Goal: Task Accomplishment & Management: Manage account settings

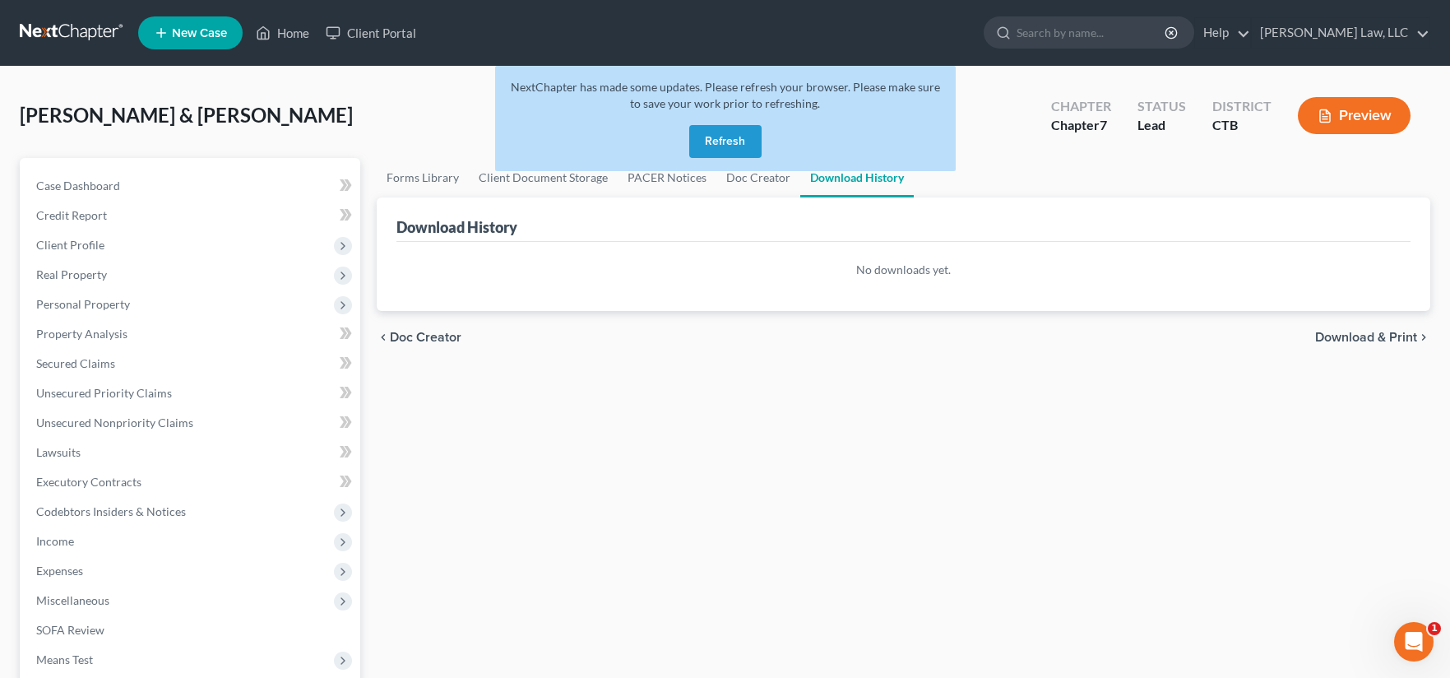
click at [744, 139] on button "Refresh" at bounding box center [725, 141] width 72 height 33
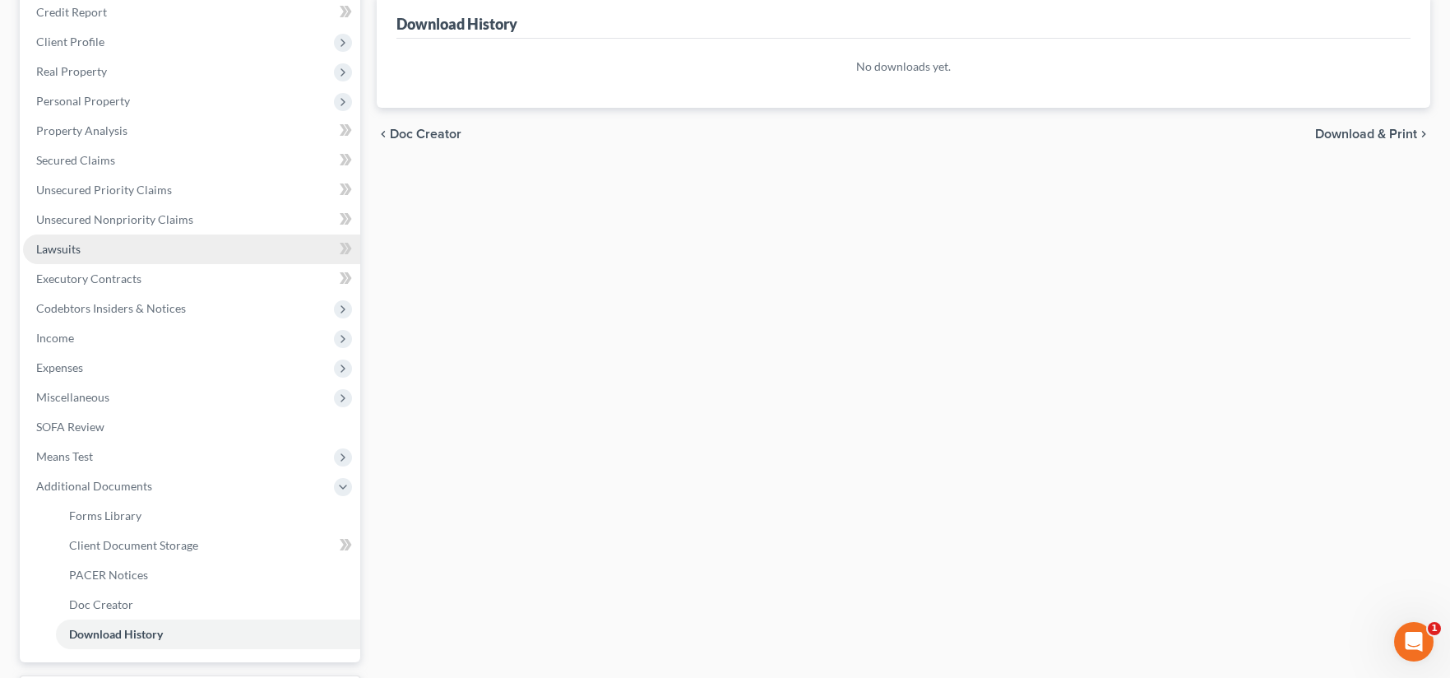
scroll to position [247, 0]
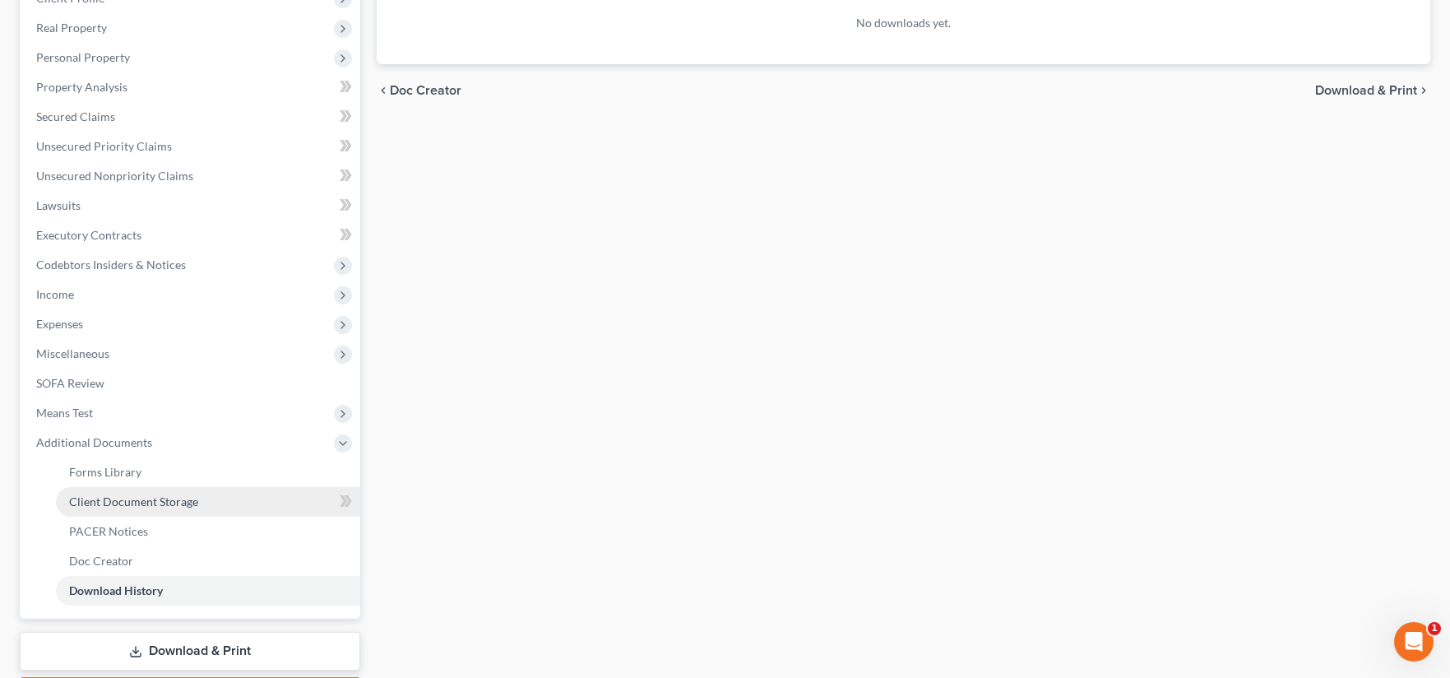
click at [164, 498] on span "Client Document Storage" at bounding box center [133, 501] width 129 height 14
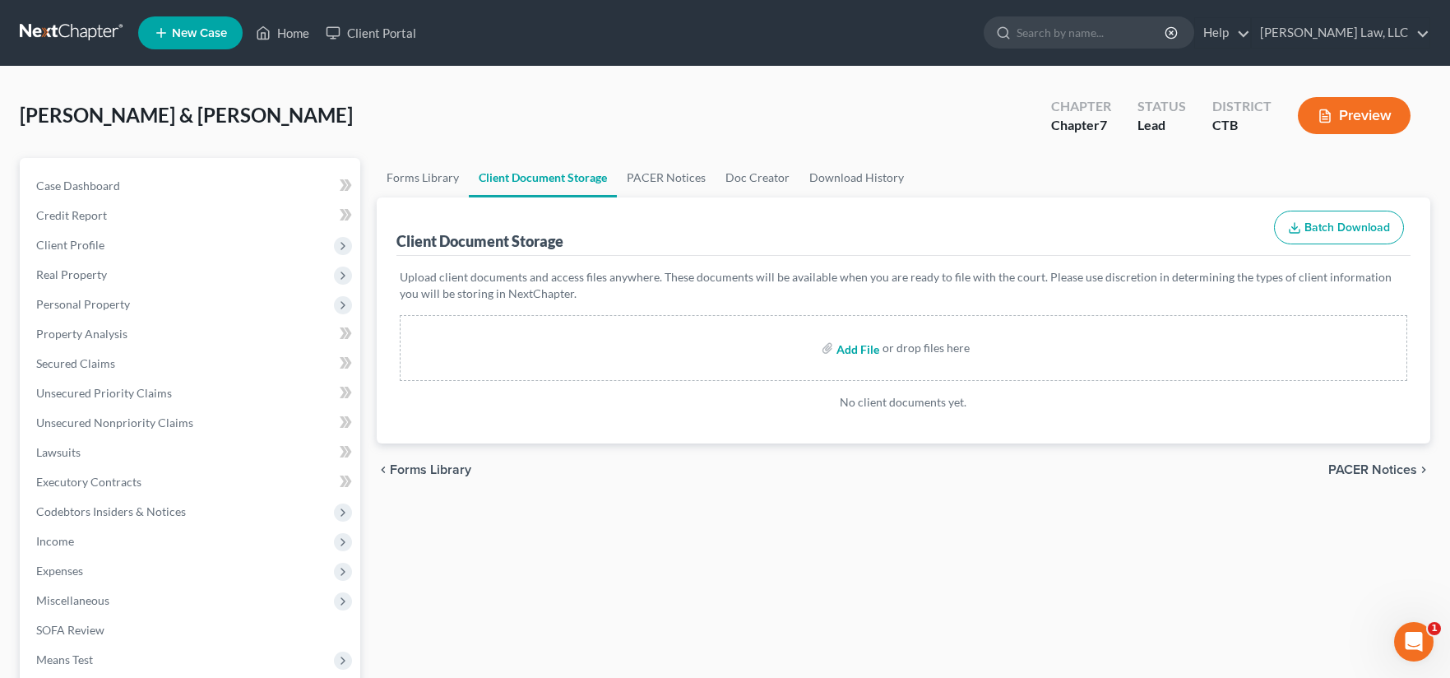
click at [851, 347] on input "file" at bounding box center [856, 348] width 39 height 30
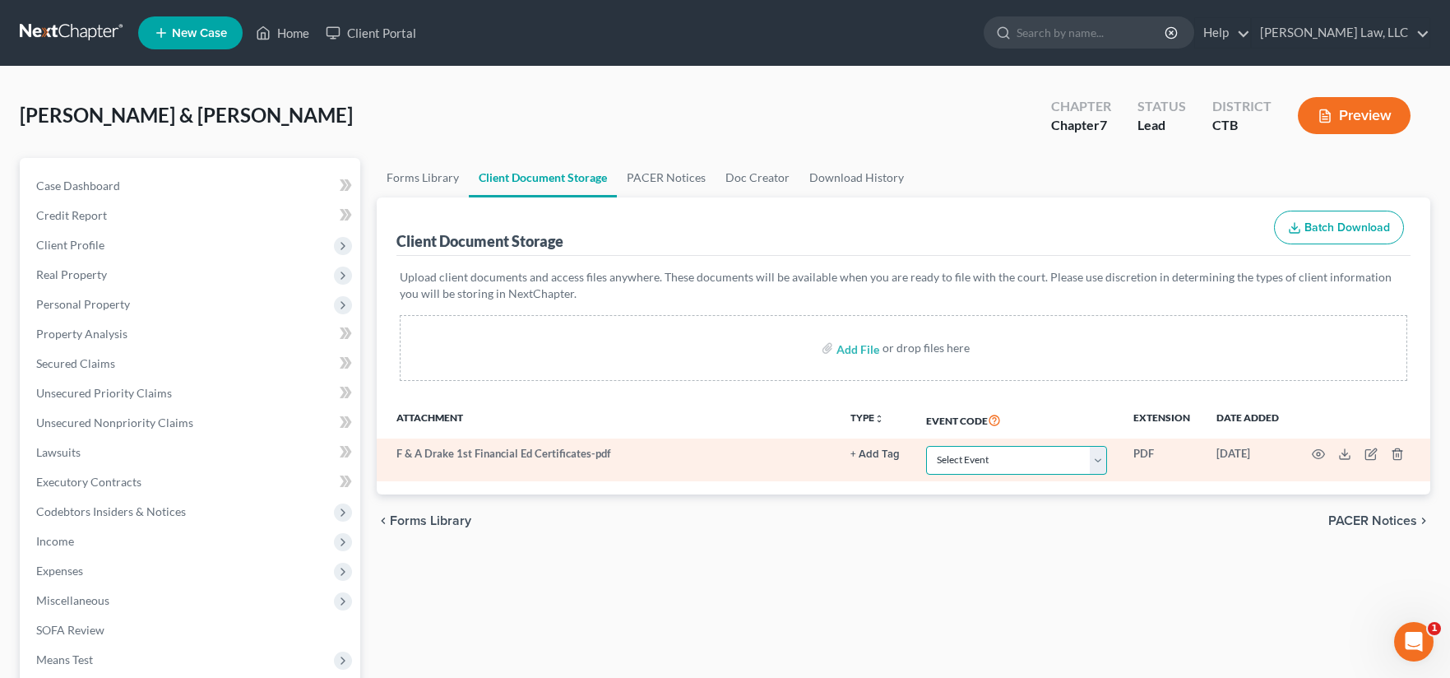
click at [1101, 458] on select "Select Event Certificate of Credit Counseling Chapter 13 Plan Form 122 - Means …" at bounding box center [1016, 460] width 181 height 29
select select "0"
click at [926, 446] on select "Select Event Certificate of Credit Counseling Chapter 13 Plan Form 122 - Means …" at bounding box center [1016, 460] width 181 height 29
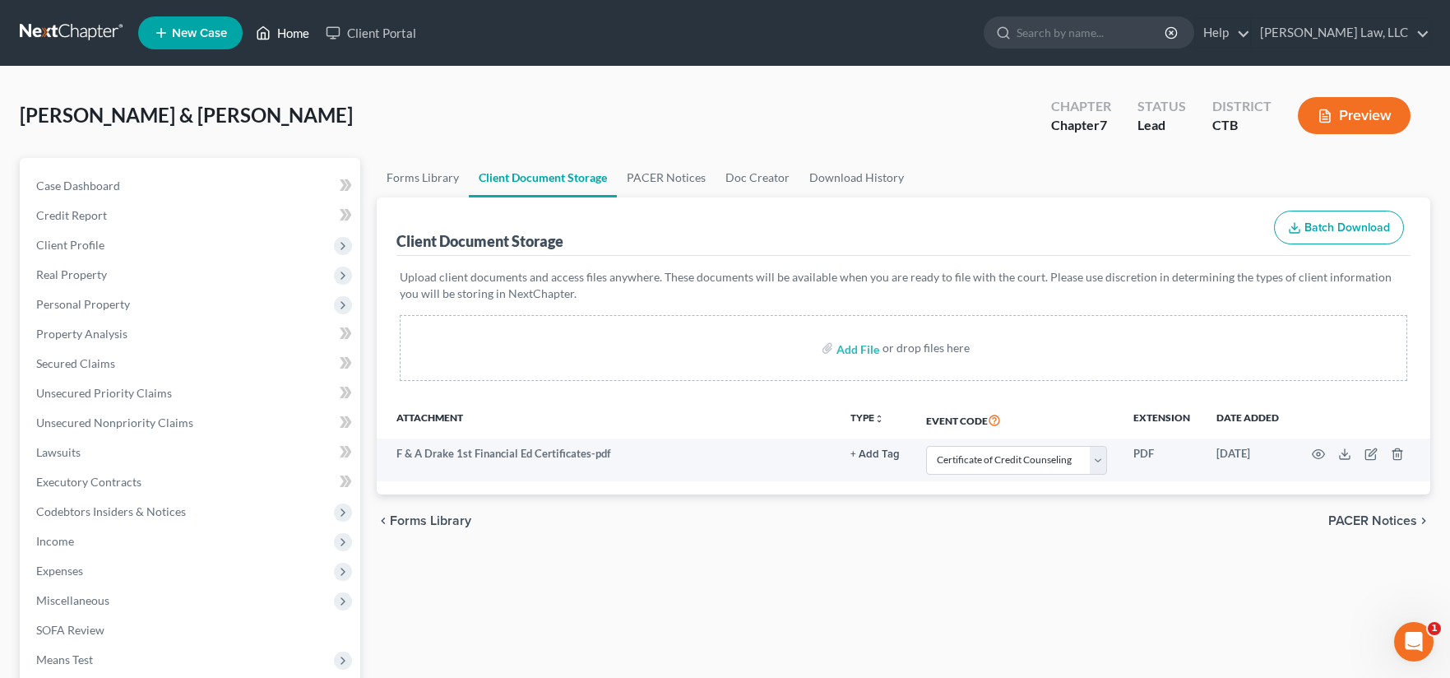
click at [291, 30] on link "Home" at bounding box center [283, 33] width 70 height 30
